Goal: Find specific page/section: Find specific page/section

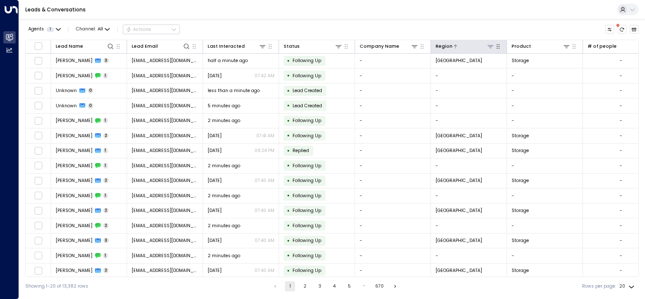
click at [491, 44] on icon at bounding box center [490, 46] width 7 height 7
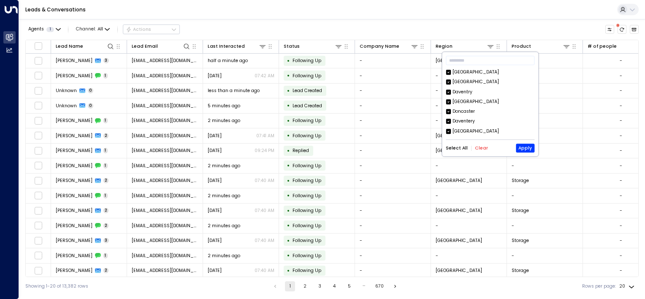
click at [479, 147] on button "Clear" at bounding box center [481, 148] width 13 height 5
click at [527, 149] on button "Apply" at bounding box center [525, 148] width 19 height 9
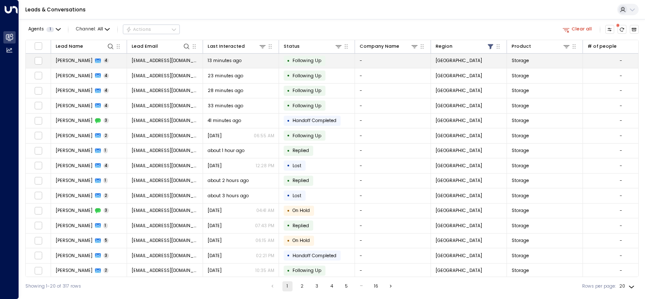
click at [62, 59] on span "[PERSON_NAME]" at bounding box center [74, 60] width 37 height 6
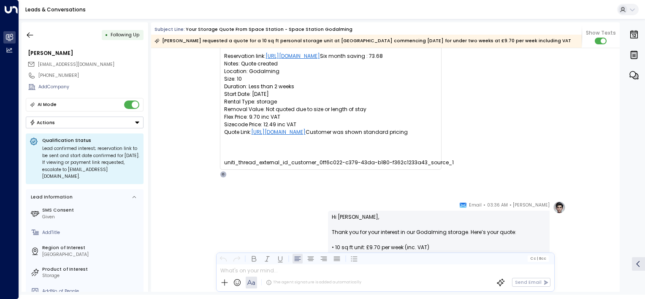
scroll to position [127, 0]
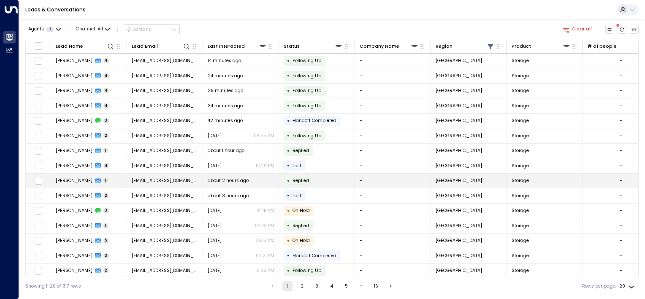
click at [66, 178] on span "[PERSON_NAME]" at bounding box center [74, 180] width 37 height 6
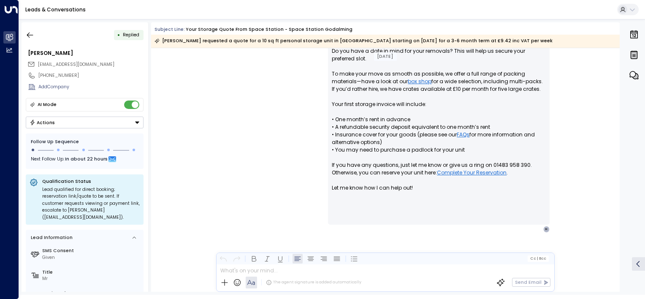
scroll to position [307, 0]
